Goal: Transaction & Acquisition: Purchase product/service

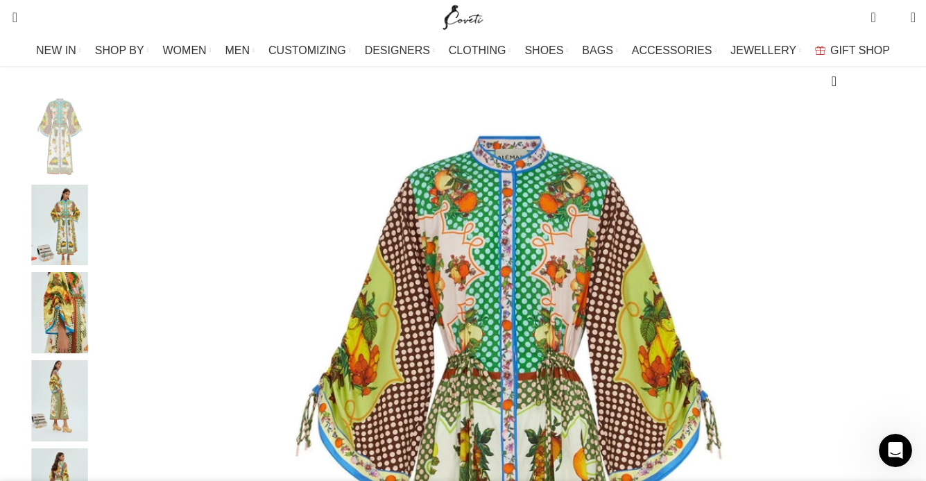
scroll to position [165, 0]
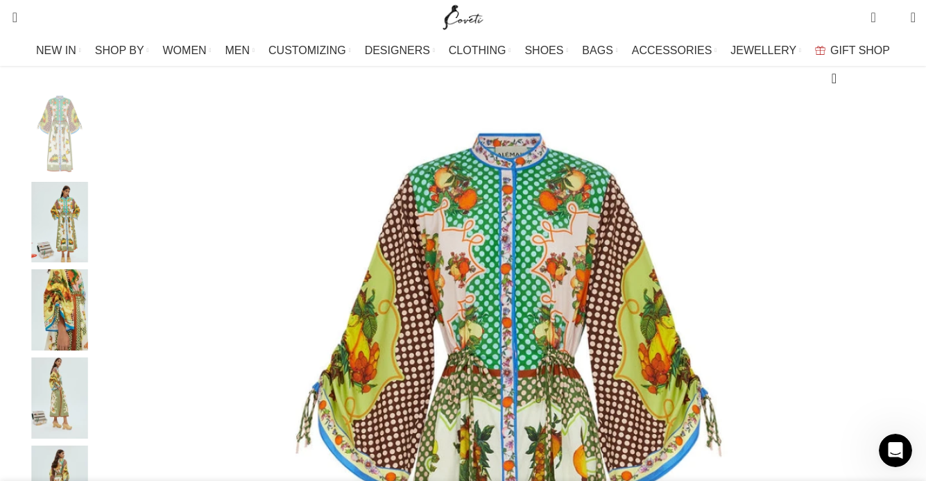
select select "6-uk"
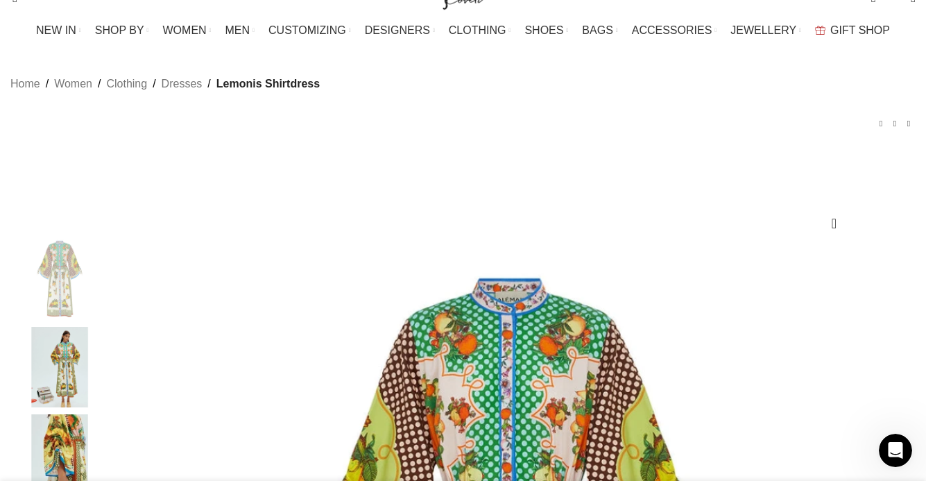
scroll to position [0, 0]
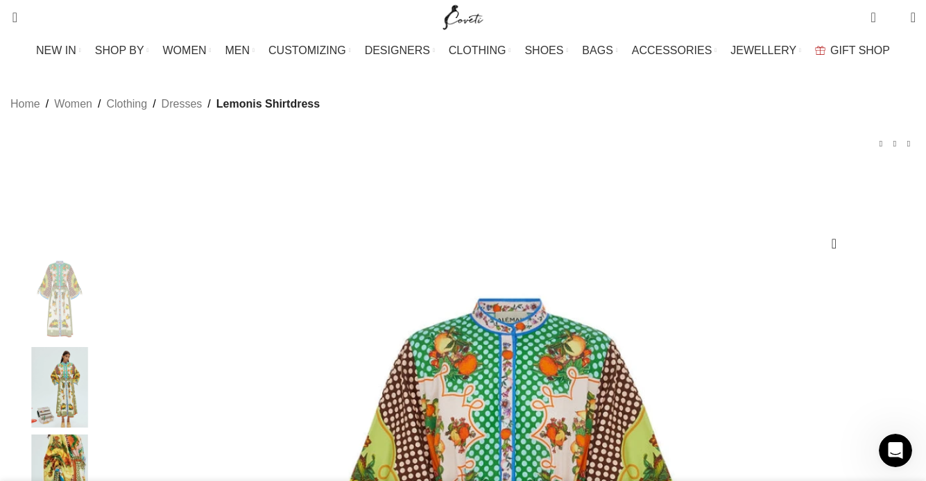
click at [465, 14] on img "Site logo" at bounding box center [463, 17] width 46 height 35
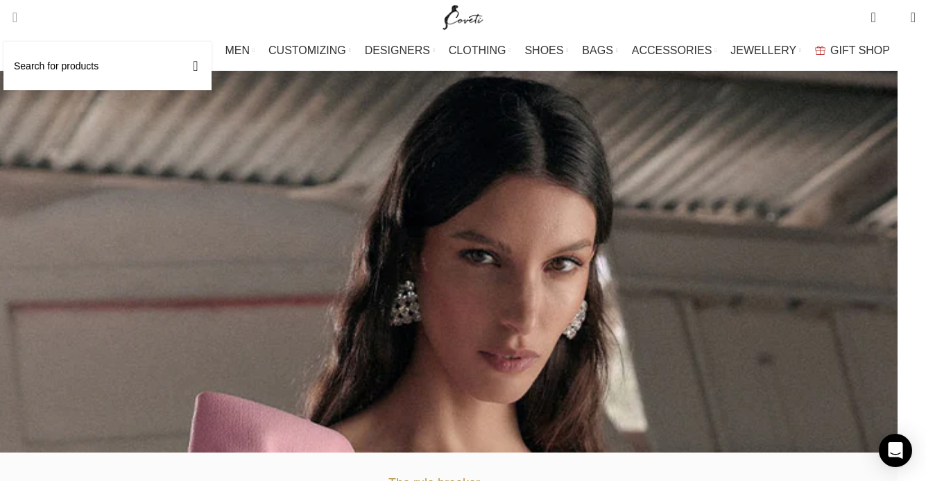
click at [17, 8] on link "Search" at bounding box center [10, 17] width 14 height 28
click at [51, 71] on input "Search" at bounding box center [107, 66] width 208 height 49
type input "alemais"
click at [180, 42] on button "Search" at bounding box center [196, 66] width 32 height 49
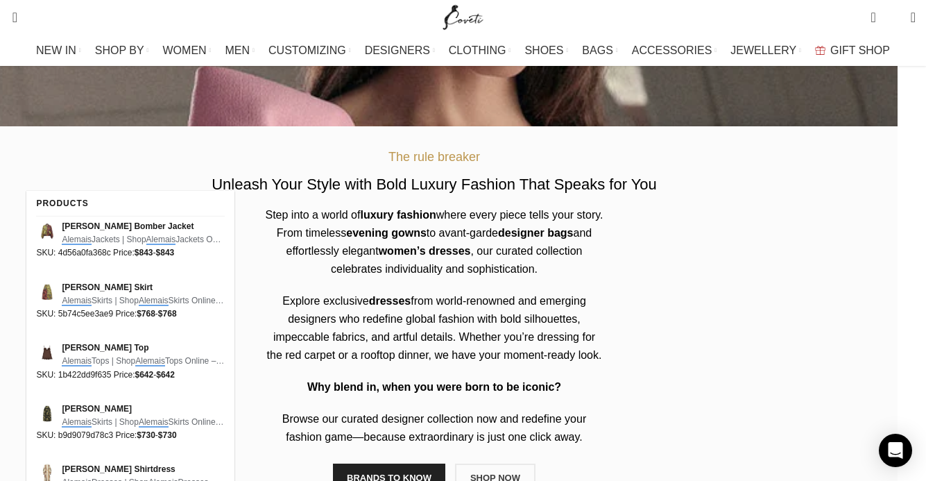
scroll to position [426, 0]
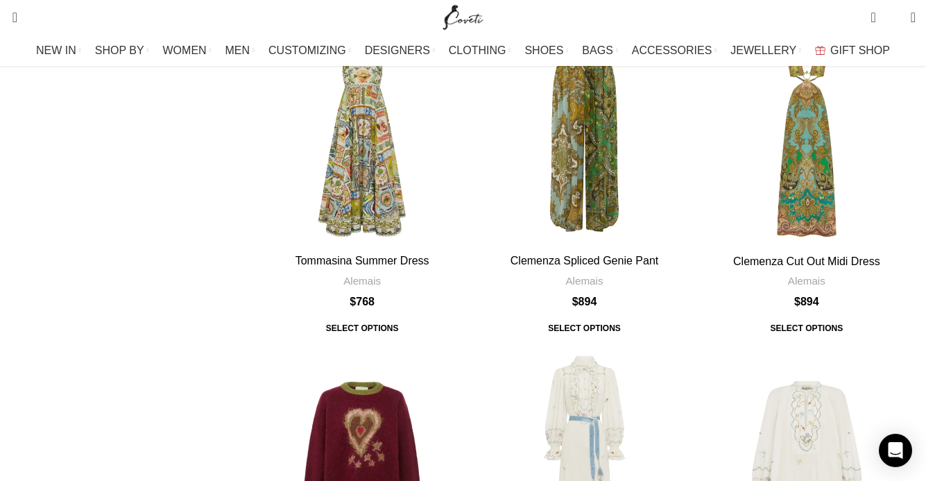
scroll to position [4000, 0]
